Goal: Information Seeking & Learning: Learn about a topic

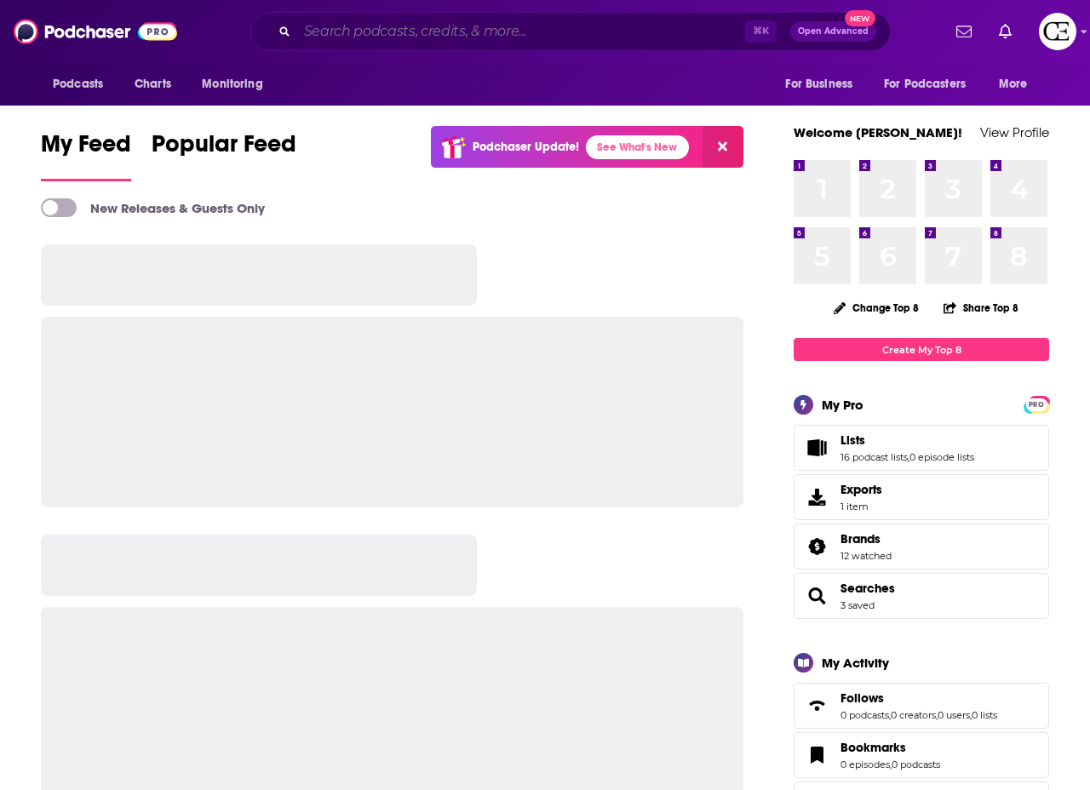
click at [474, 30] on input "Search podcasts, credits, & more..." at bounding box center [521, 31] width 448 height 27
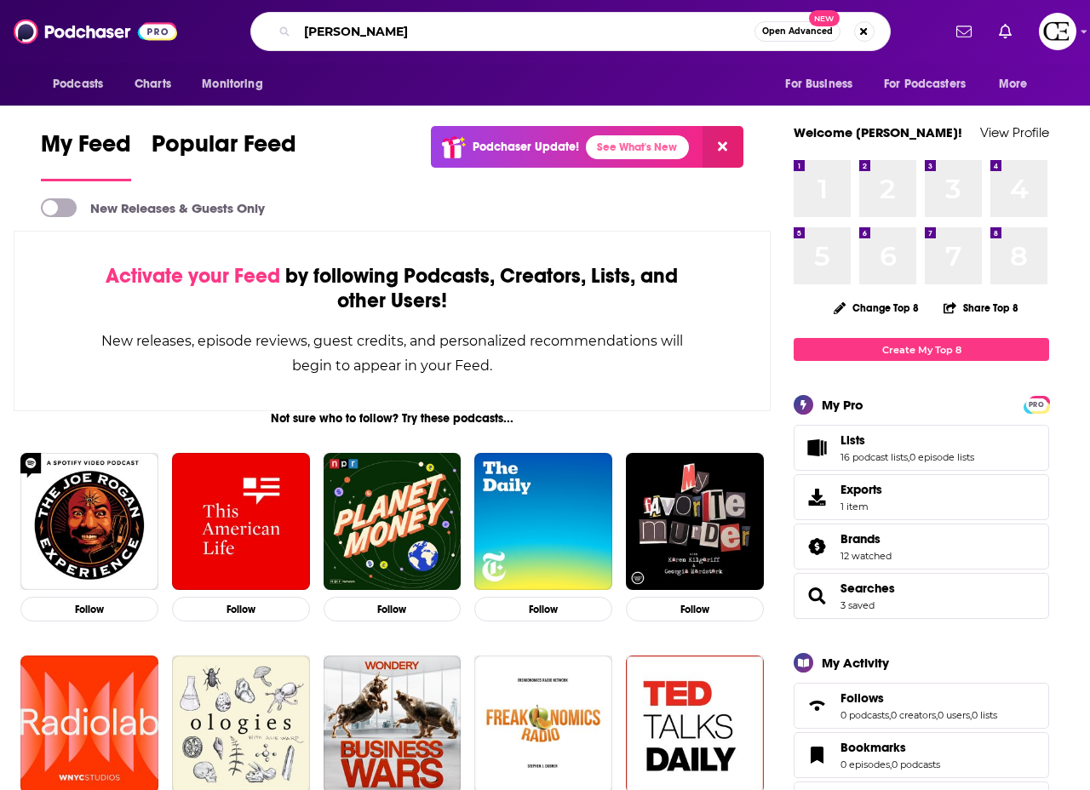
type input "[PERSON_NAME]"
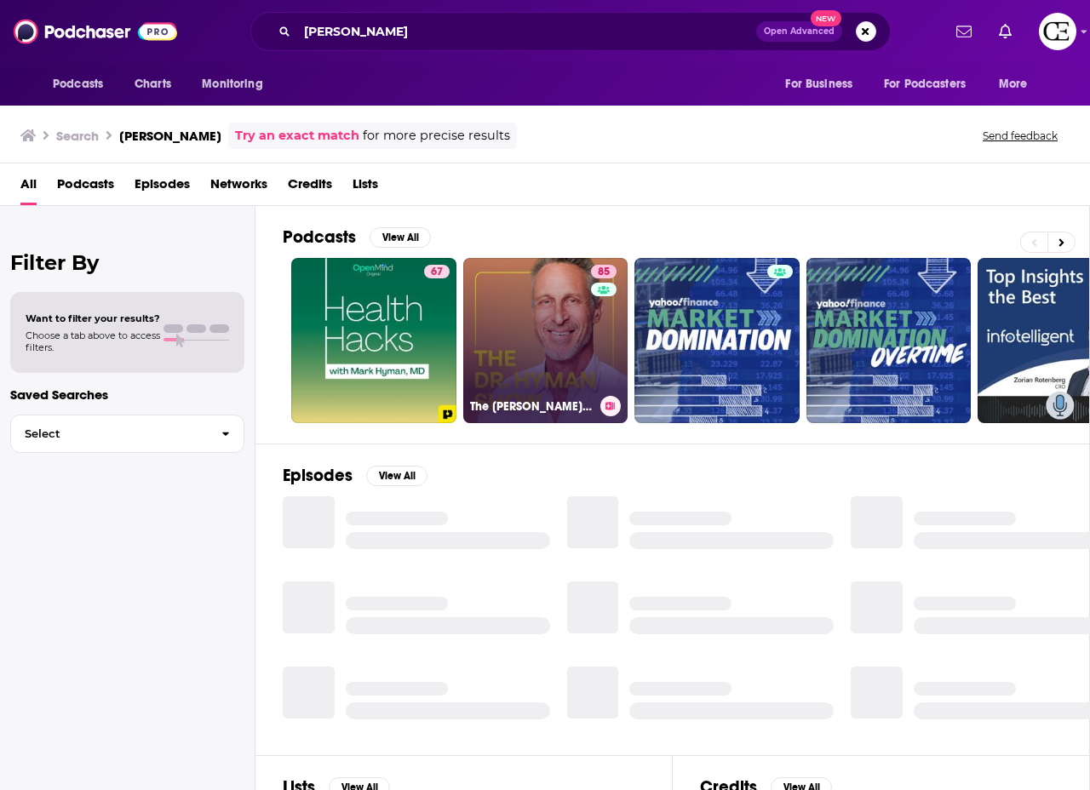
click at [525, 273] on link "85 The [PERSON_NAME] Show" at bounding box center [545, 340] width 165 height 165
